Goal: Task Accomplishment & Management: Manage account settings

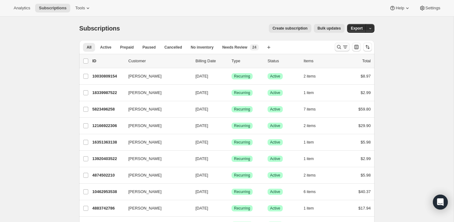
click at [338, 45] on icon "Search and filter results" at bounding box center [339, 47] width 6 height 6
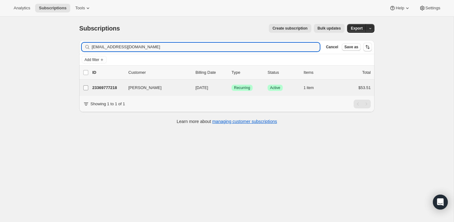
type input "[EMAIL_ADDRESS][DOMAIN_NAME]"
click at [83, 88] on input "[PERSON_NAME]" at bounding box center [85, 87] width 5 height 5
checkbox input "true"
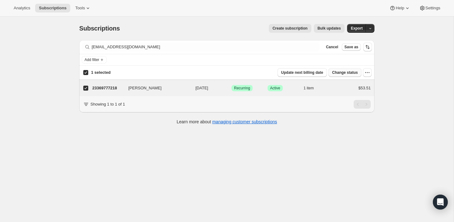
click at [361, 71] on button "Change status" at bounding box center [344, 72] width 33 height 9
select select "08"
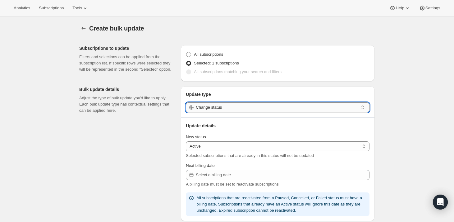
click at [328, 110] on input "Change status" at bounding box center [277, 107] width 162 height 10
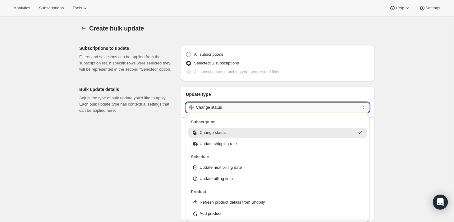
click at [317, 108] on input "Change status" at bounding box center [277, 107] width 162 height 10
click at [304, 106] on input "Change status" at bounding box center [277, 107] width 162 height 10
click at [348, 92] on p "Update type" at bounding box center [278, 94] width 184 height 6
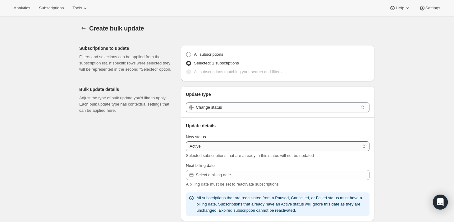
click at [323, 149] on select "Active Paused Cancelled" at bounding box center [278, 146] width 184 height 10
select select "cancelled"
click at [186, 141] on select "Active Paused Cancelled" at bounding box center [278, 146] width 184 height 10
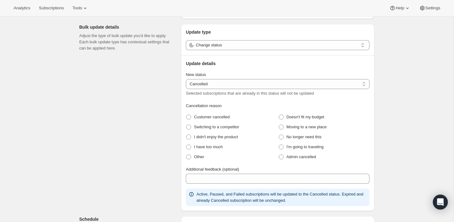
scroll to position [92, 0]
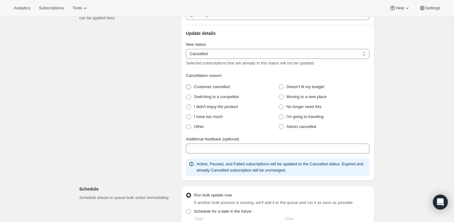
click at [206, 85] on span "Customer cancelled" at bounding box center [212, 86] width 36 height 5
click at [186, 85] on cancelled "Customer cancelled" at bounding box center [186, 84] width 0 height 0
radio cancelled "true"
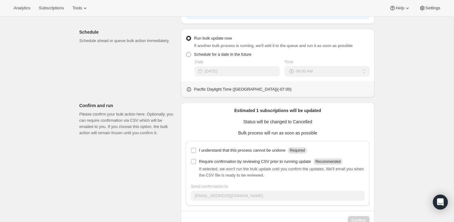
scroll to position [267, 0]
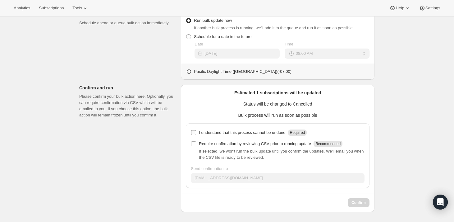
click at [194, 133] on input "I understand that this process cannot be undone Required" at bounding box center [193, 132] width 5 height 5
checkbox input "true"
click at [359, 201] on span "Confirm" at bounding box center [358, 202] width 14 height 5
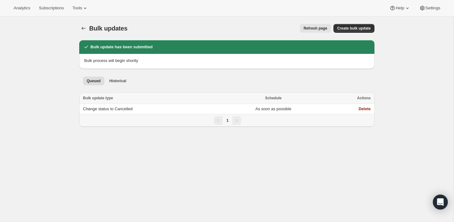
click at [78, 29] on div "Bulk updates. This page is ready Bulk updates Refresh page More actions Refresh…" at bounding box center [227, 74] width 310 height 117
click at [84, 29] on icon "Bulk updates" at bounding box center [83, 28] width 6 height 6
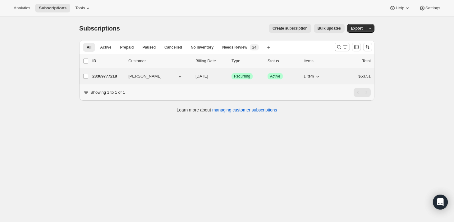
click at [127, 78] on div "23369777218 [PERSON_NAME] [DATE] Success Recurring Success Active 1 item $53.51" at bounding box center [231, 76] width 278 height 9
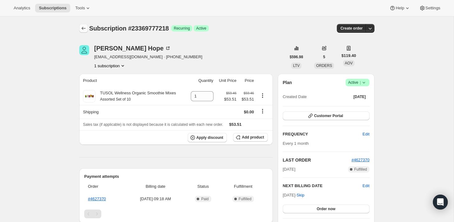
click at [83, 29] on icon "Subscriptions" at bounding box center [83, 28] width 6 height 6
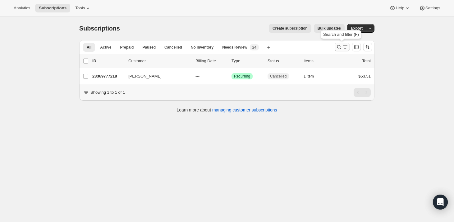
click at [336, 50] on button "Search and filter results" at bounding box center [342, 47] width 15 height 9
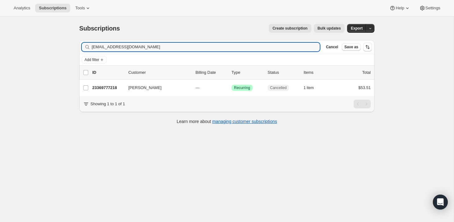
click at [312, 52] on div "Filter subscribers [EMAIL_ADDRESS][DOMAIN_NAME] Clear Cancel Save as" at bounding box center [226, 47] width 295 height 14
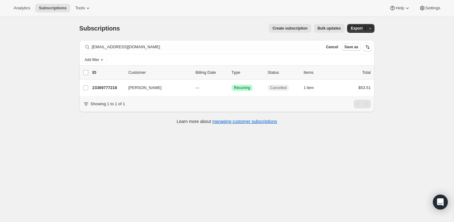
click at [282, 52] on div "Filter subscribers [EMAIL_ADDRESS][DOMAIN_NAME] Clear Cancel Save as" at bounding box center [226, 47] width 295 height 14
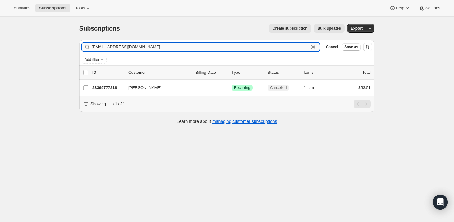
click at [278, 48] on input "[EMAIL_ADDRESS][DOMAIN_NAME]" at bounding box center [200, 47] width 217 height 9
drag, startPoint x: 278, startPoint y: 48, endPoint x: 74, endPoint y: 47, distance: 204.7
click at [74, 47] on div "Subscriptions. This page is ready Subscriptions Create subscription Bulk update…" at bounding box center [227, 73] width 310 height 114
paste input "[EMAIL_ADDRESS]"
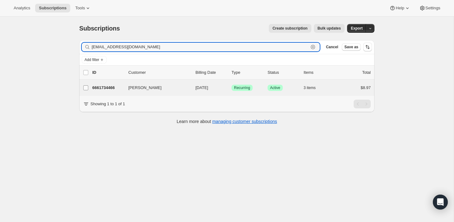
type input "[EMAIL_ADDRESS][DOMAIN_NAME]"
click at [86, 86] on input "[PERSON_NAME]" at bounding box center [85, 87] width 5 height 5
checkbox input "true"
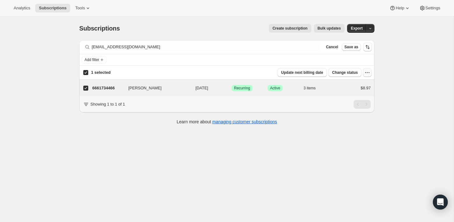
click at [367, 72] on icon "button" at bounding box center [367, 72] width 6 height 6
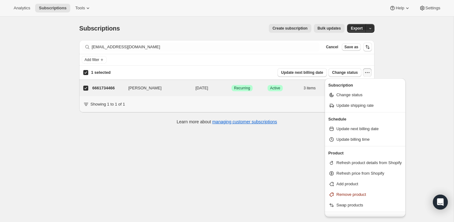
click at [309, 150] on div "Subscriptions. This page is ready Subscriptions Create subscription Bulk update…" at bounding box center [227, 127] width 454 height 222
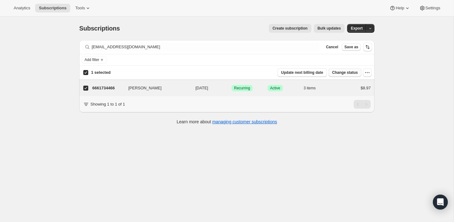
click at [346, 74] on span "Change status" at bounding box center [345, 72] width 26 height 5
select select "09"
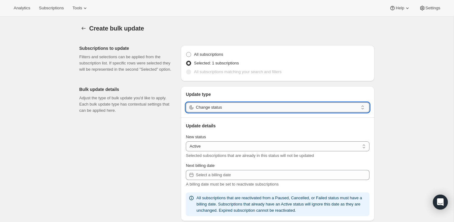
click at [291, 105] on input "Change status" at bounding box center [277, 107] width 162 height 10
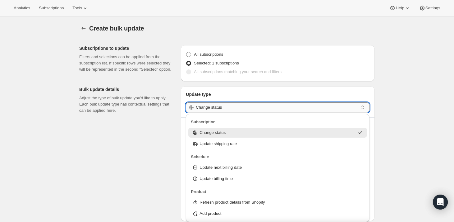
click at [291, 105] on input "Change status" at bounding box center [277, 107] width 162 height 10
click at [287, 109] on input "Change status" at bounding box center [277, 107] width 162 height 10
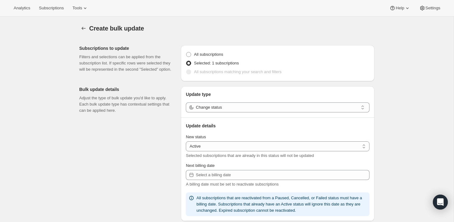
click at [386, 105] on div "Create bulk update. This page is ready Create bulk update Subscriptions to upda…" at bounding box center [227, 225] width 454 height 419
click at [303, 140] on div "New status Active Paused Cancelled Active Selected subscriptions that are alrea…" at bounding box center [278, 146] width 184 height 25
click at [303, 144] on select "Active Paused Cancelled" at bounding box center [278, 146] width 184 height 10
select select "cancelled"
click at [186, 141] on select "Active Paused Cancelled" at bounding box center [278, 146] width 184 height 10
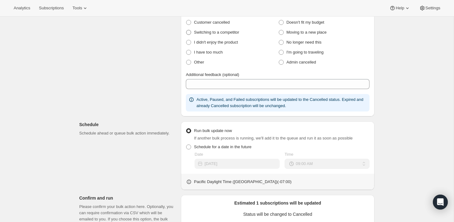
scroll to position [150, 0]
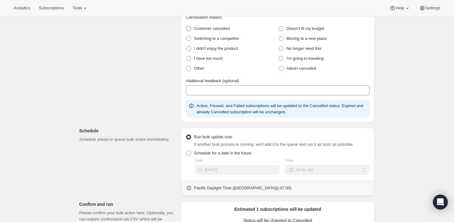
click at [215, 28] on span "Customer cancelled" at bounding box center [212, 28] width 36 height 5
click at [186, 26] on cancelled "Customer cancelled" at bounding box center [186, 26] width 0 height 0
radio cancelled "true"
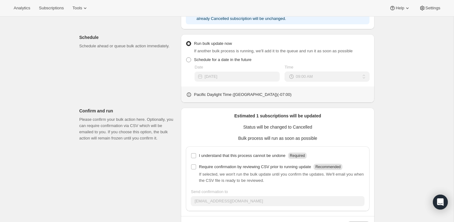
scroll to position [267, 0]
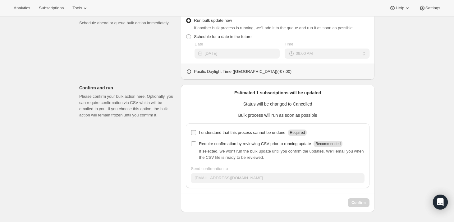
click at [216, 132] on p "I understand that this process cannot be undone" at bounding box center [242, 132] width 86 height 6
click at [196, 132] on input "I understand that this process cannot be undone Required" at bounding box center [193, 132] width 5 height 5
checkbox input "true"
click at [356, 202] on span "Confirm" at bounding box center [358, 202] width 14 height 5
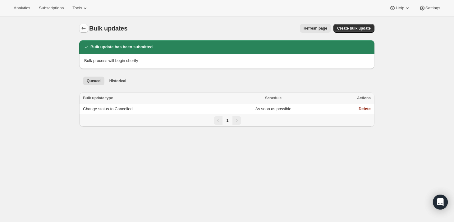
click at [85, 28] on icon "Bulk updates" at bounding box center [83, 28] width 6 height 6
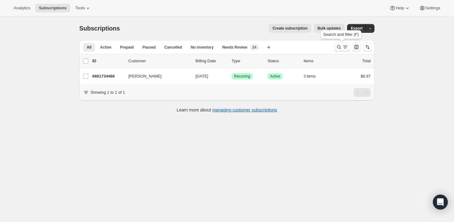
click at [335, 48] on button "Search and filter results" at bounding box center [342, 47] width 15 height 9
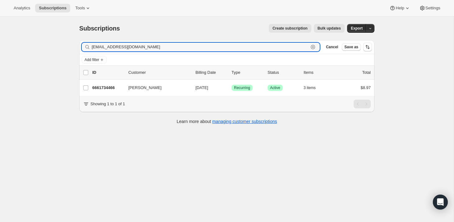
click at [313, 47] on icon "button" at bounding box center [313, 47] width 2 height 2
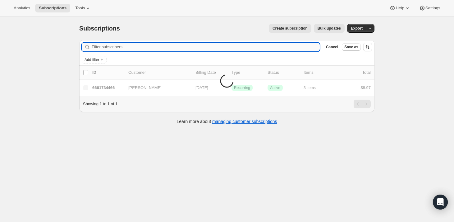
paste input "[EMAIL_ADDRESS][DOMAIN_NAME]"
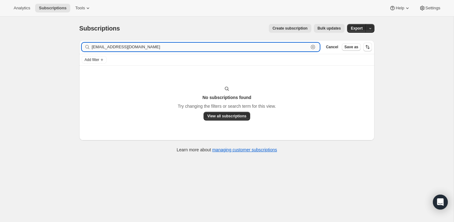
click at [99, 48] on input "[EMAIL_ADDRESS][DOMAIN_NAME]" at bounding box center [200, 47] width 217 height 9
drag, startPoint x: 108, startPoint y: 49, endPoint x: 152, endPoint y: 50, distance: 43.8
click at [153, 50] on input "lisa [EMAIL_ADDRESS][DOMAIN_NAME]" at bounding box center [200, 47] width 217 height 9
drag, startPoint x: 144, startPoint y: 49, endPoint x: 110, endPoint y: 48, distance: 34.5
click at [110, 48] on input "lisa [EMAIL_ADDRESS][DOMAIN_NAME]" at bounding box center [200, 47] width 217 height 9
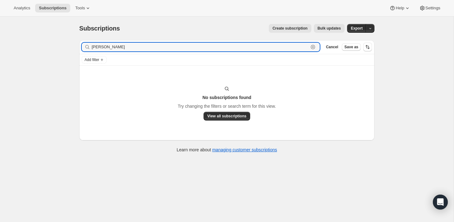
type input "[PERSON_NAME]"
